Goal: Entertainment & Leisure: Consume media (video, audio)

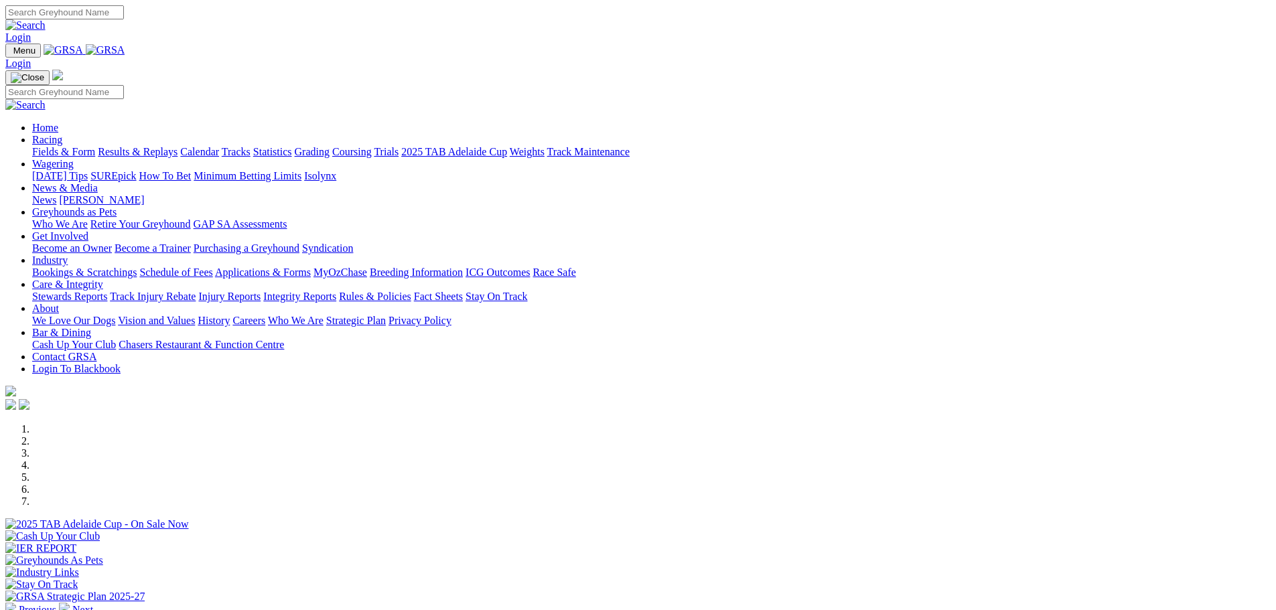
click at [62, 134] on link "Racing" at bounding box center [47, 139] width 30 height 11
click at [177, 146] on link "Results & Replays" at bounding box center [138, 151] width 80 height 11
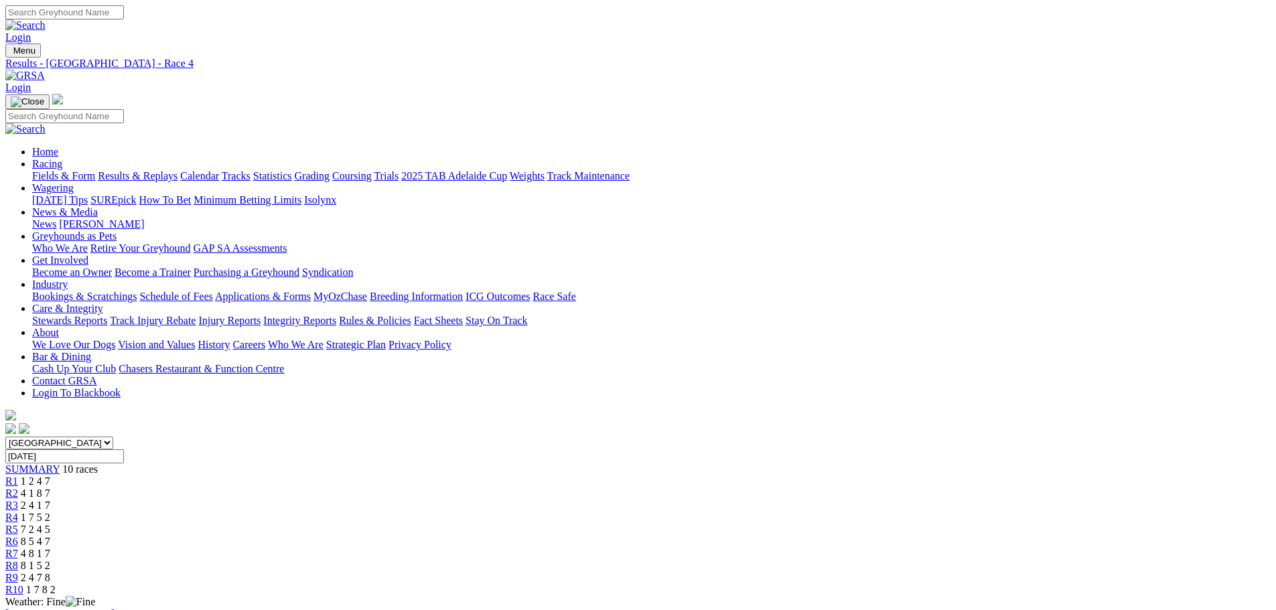
click at [951, 572] on div "R9 2 4 7 8" at bounding box center [637, 578] width 1265 height 12
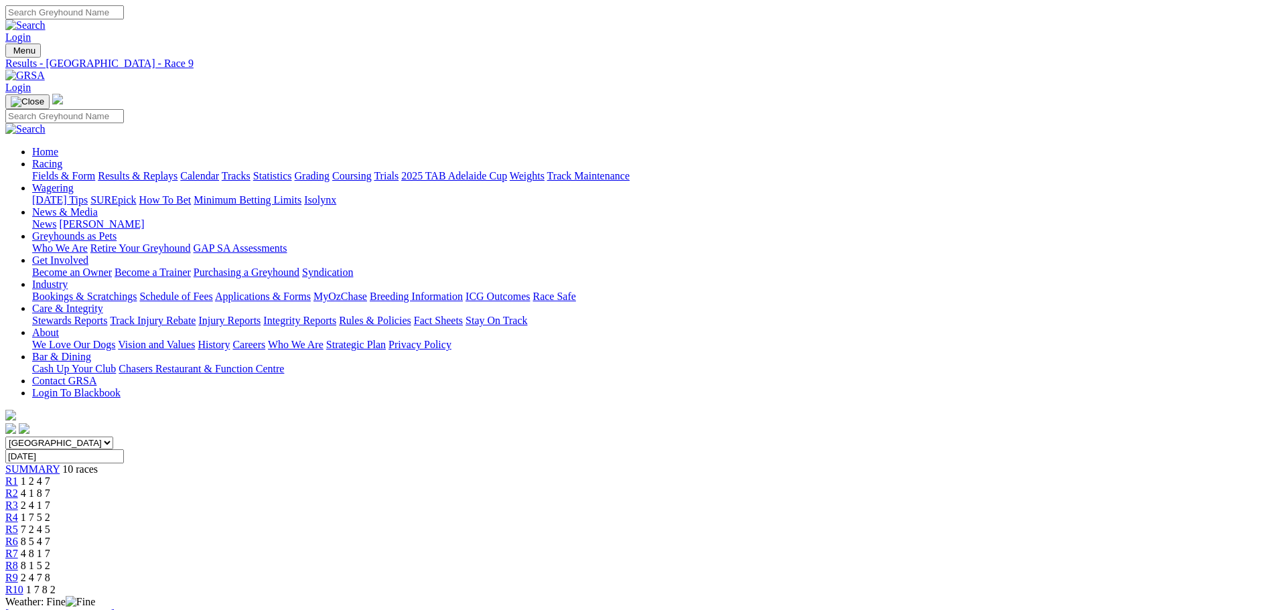
click at [579, 512] on div "R4 1 7 5 2" at bounding box center [637, 518] width 1265 height 12
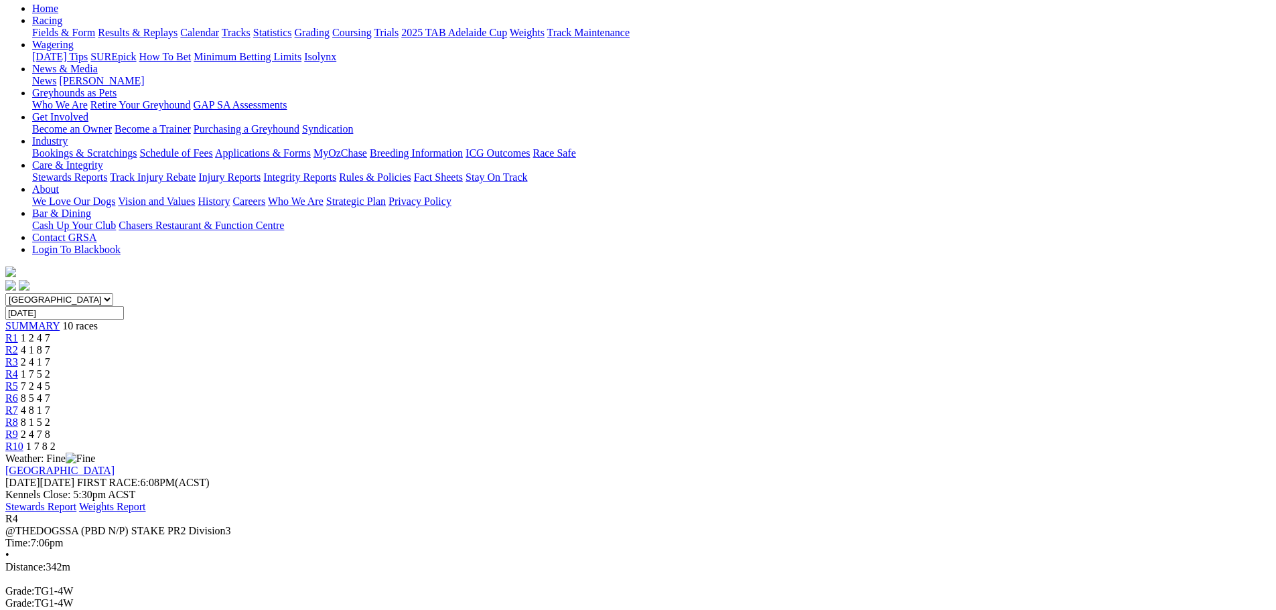
scroll to position [201, 0]
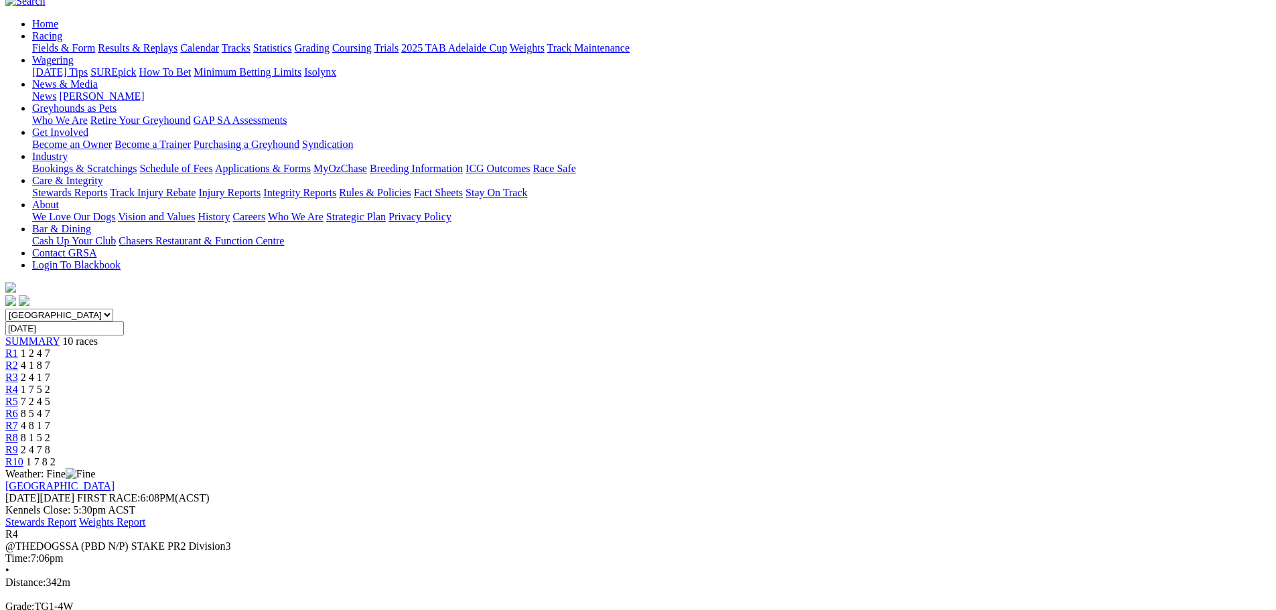
scroll to position [0, 0]
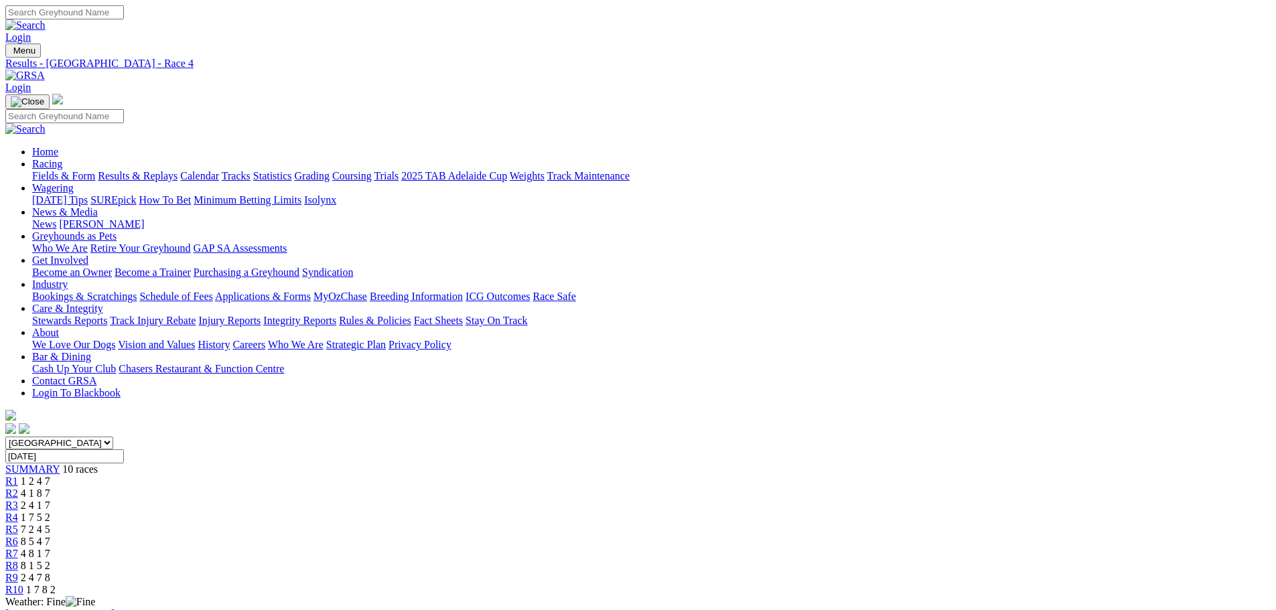
click at [18, 475] on span "R1" at bounding box center [11, 480] width 13 height 11
click at [18, 488] on span "R2" at bounding box center [11, 493] width 13 height 11
click at [508, 500] on div "R3 2 4 1 7" at bounding box center [637, 506] width 1265 height 12
click at [567, 512] on div "R4 1 7 5 2" at bounding box center [637, 518] width 1265 height 12
